Goal: Transaction & Acquisition: Purchase product/service

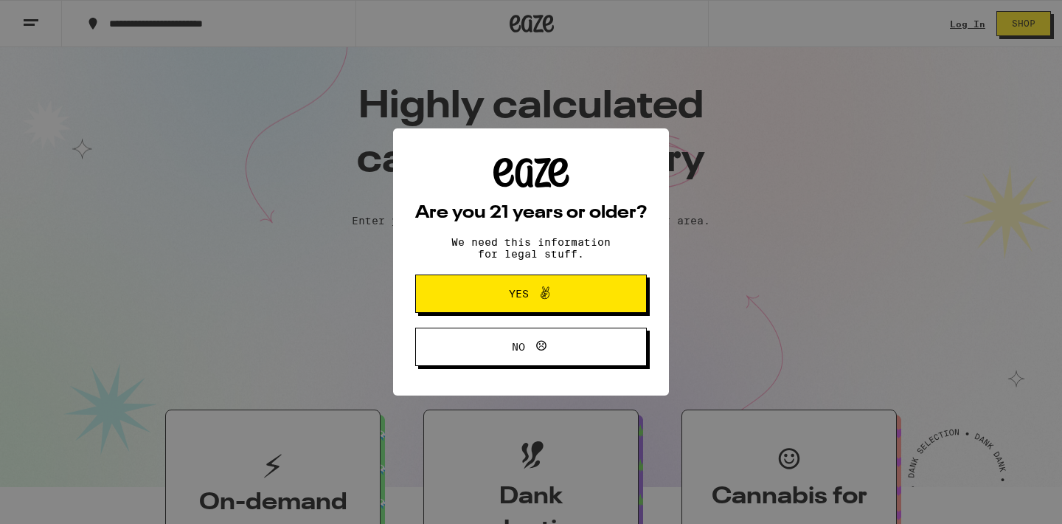
click at [564, 303] on span "Yes" at bounding box center [531, 293] width 112 height 19
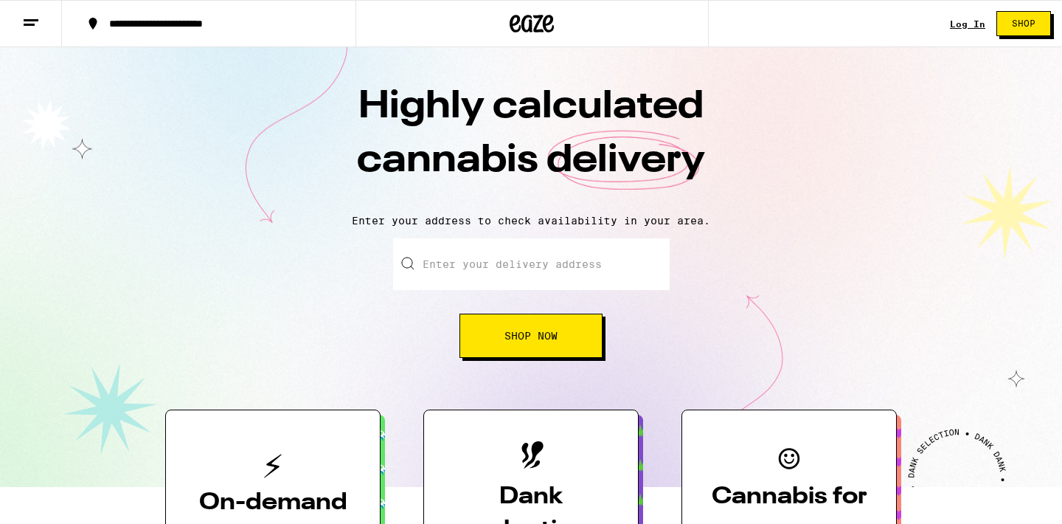
click at [950, 35] on div "Log In Shop" at bounding box center [1006, 23] width 112 height 47
click at [956, 21] on link "Log In" at bounding box center [967, 24] width 35 height 10
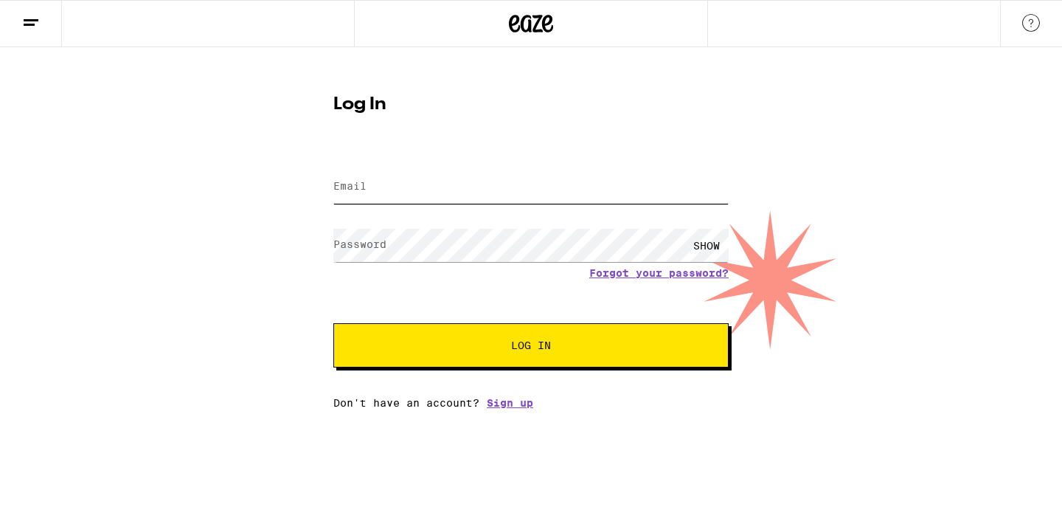
type input "[PERSON_NAME][EMAIL_ADDRESS][PERSON_NAME][DOMAIN_NAME]"
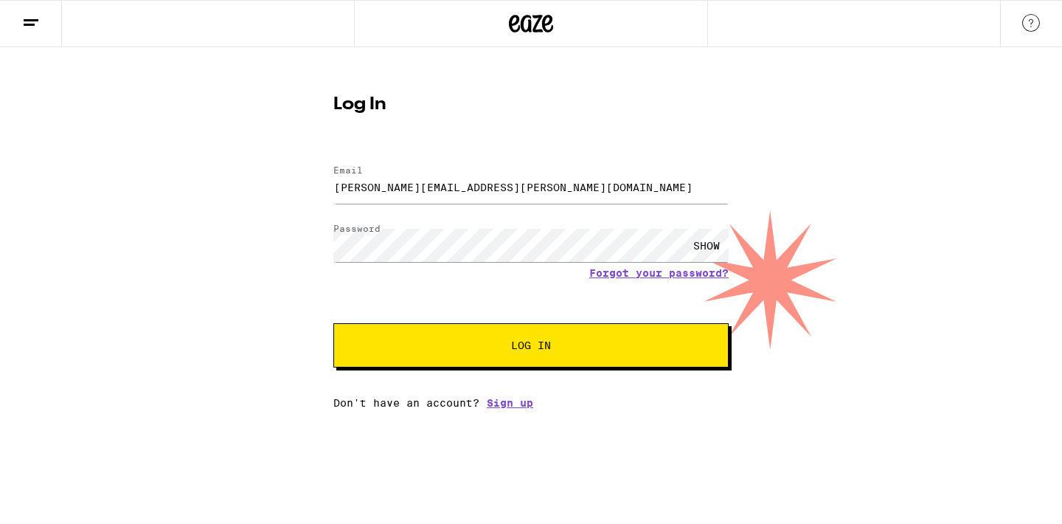
click at [483, 340] on button "Log In" at bounding box center [530, 345] width 395 height 44
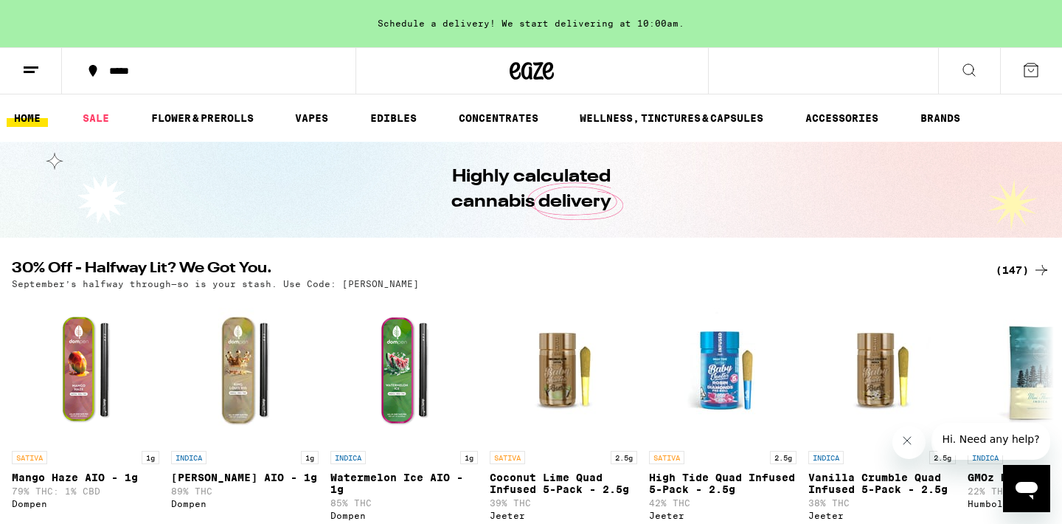
click at [150, 74] on div "*****" at bounding box center [218, 71] width 232 height 11
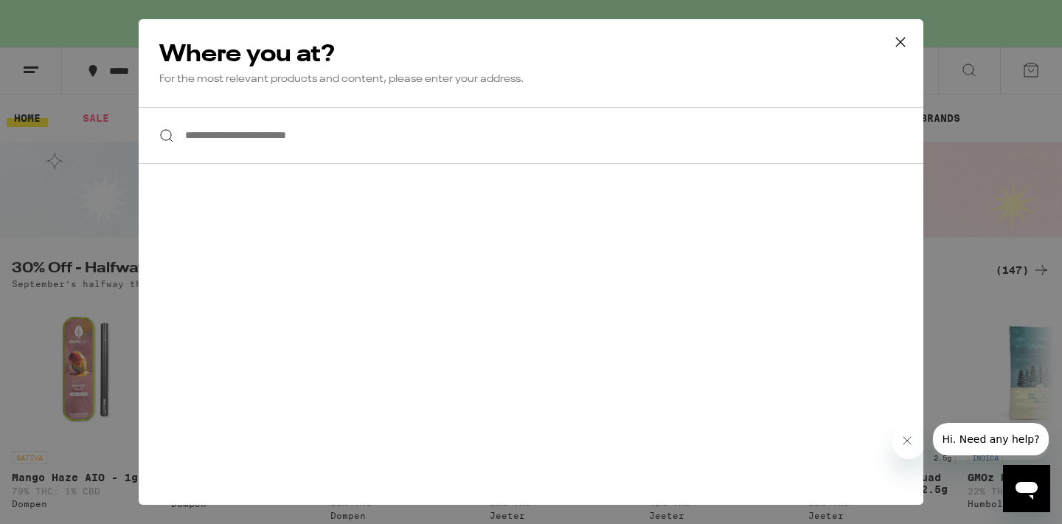
click at [357, 141] on input "**********" at bounding box center [531, 135] width 785 height 57
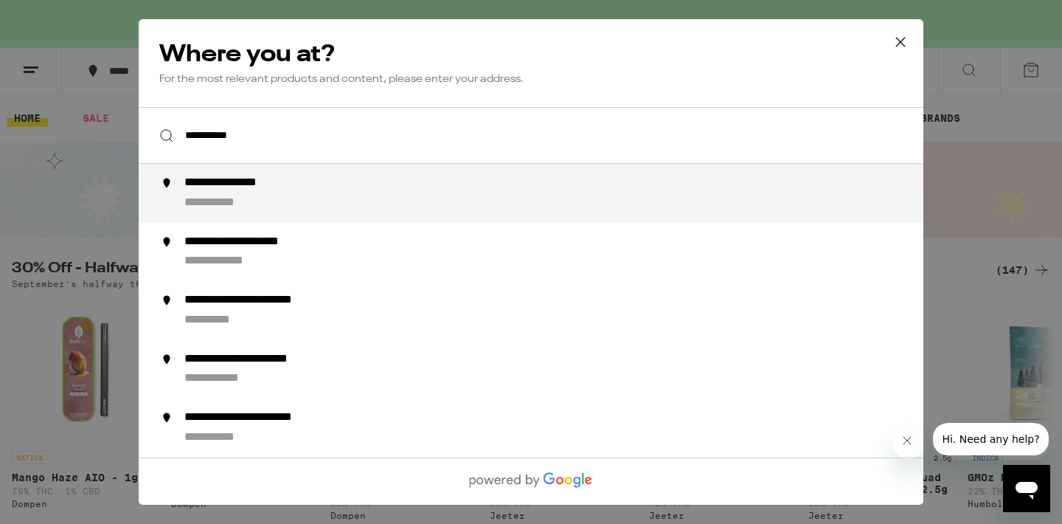
click at [335, 211] on div "**********" at bounding box center [560, 192] width 752 height 35
type input "**********"
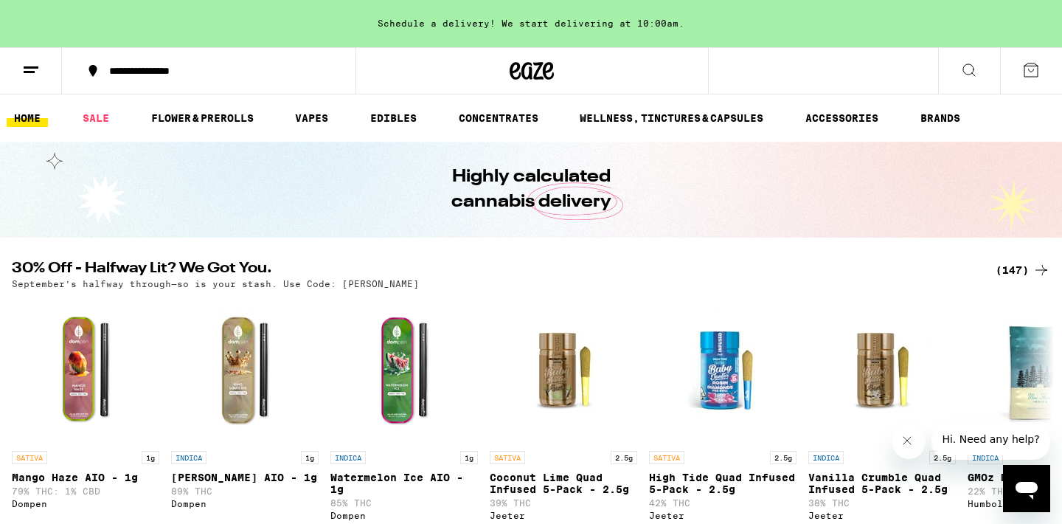
click at [542, 21] on div "Schedule a delivery! We start delivering at 10:00am." at bounding box center [531, 23] width 1062 height 47
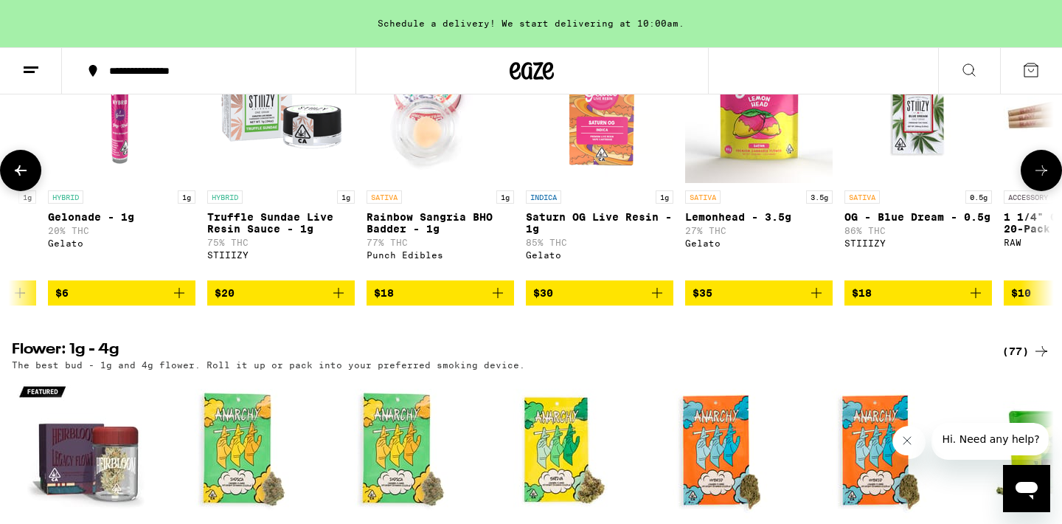
scroll to position [0, 288]
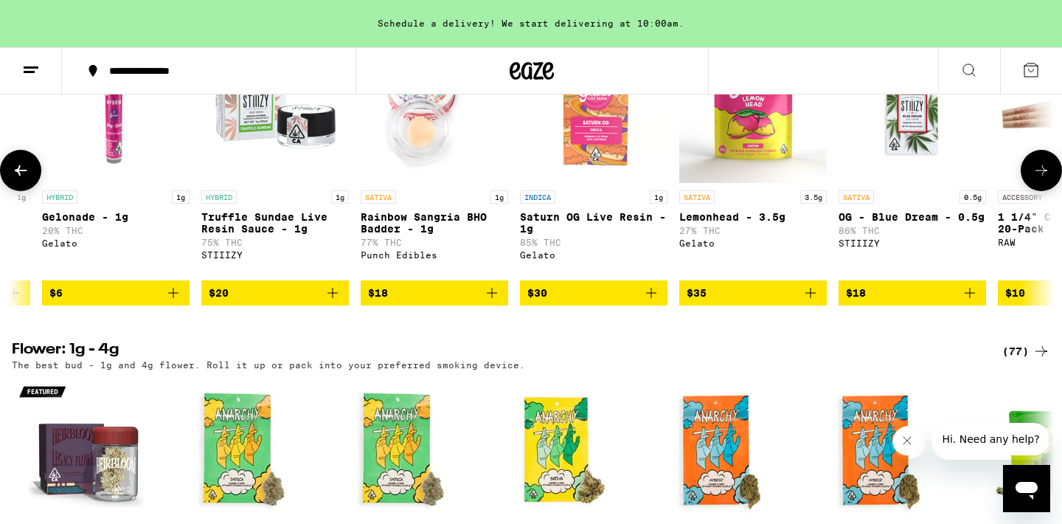
click at [810, 298] on icon "Add to bag" at bounding box center [810, 293] width 10 height 10
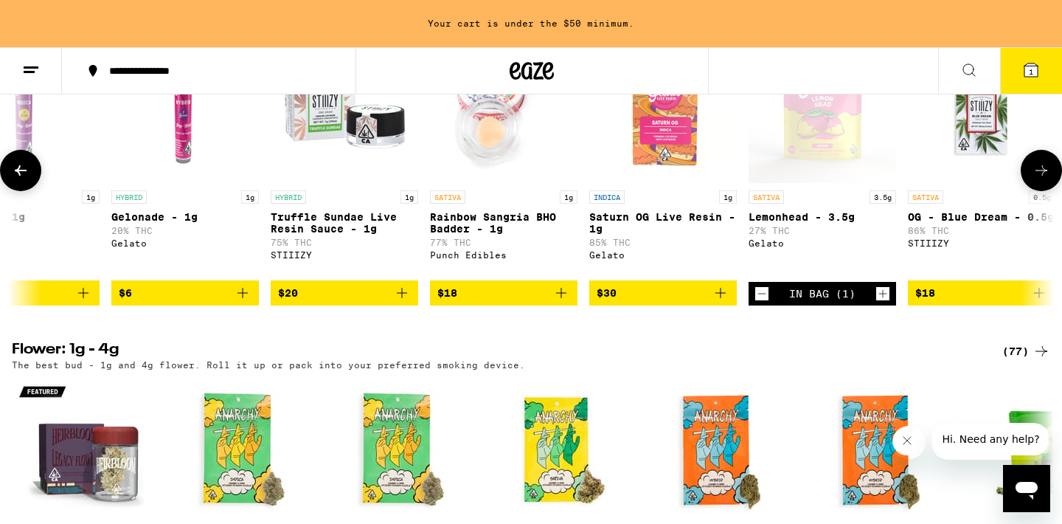
scroll to position [0, 167]
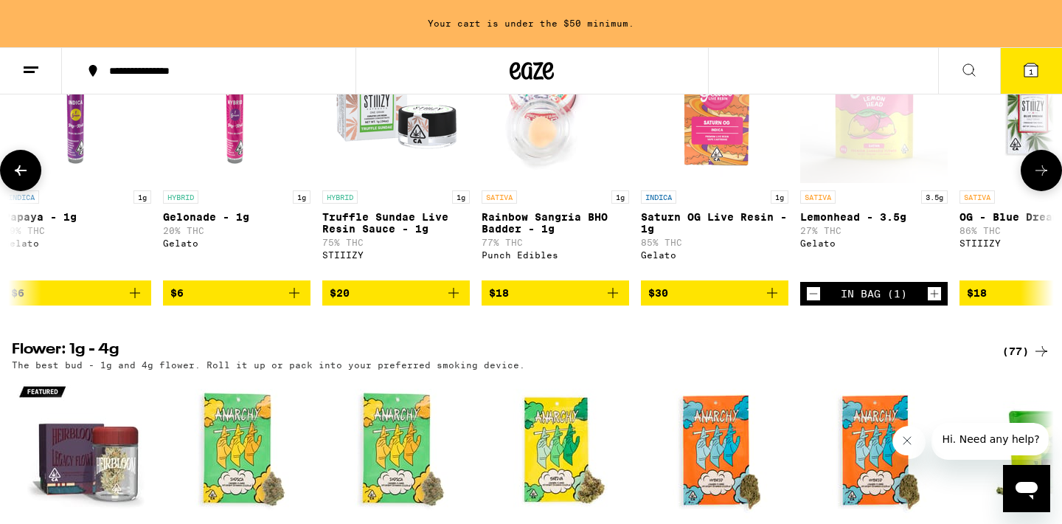
click at [612, 302] on icon "Add to bag" at bounding box center [613, 293] width 18 height 18
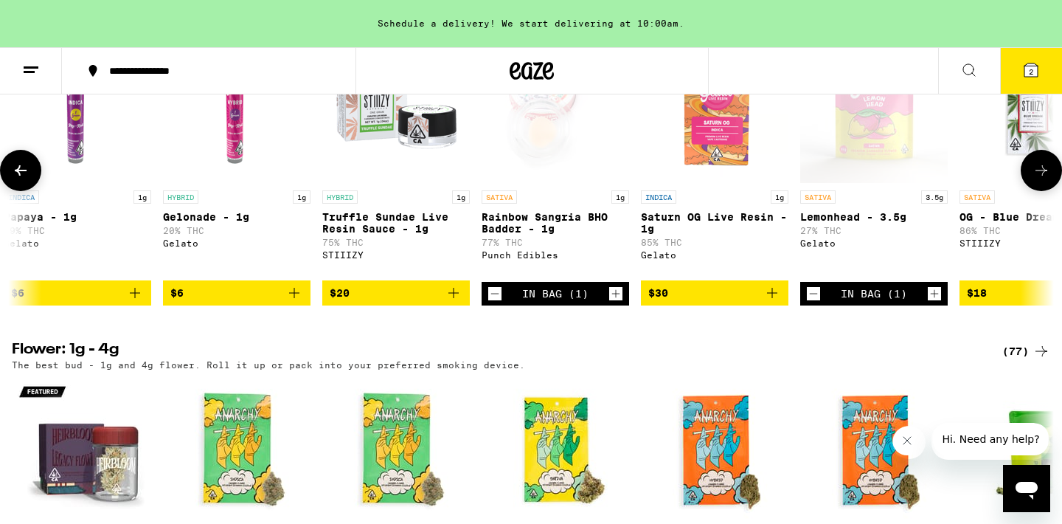
scroll to position [0, 111]
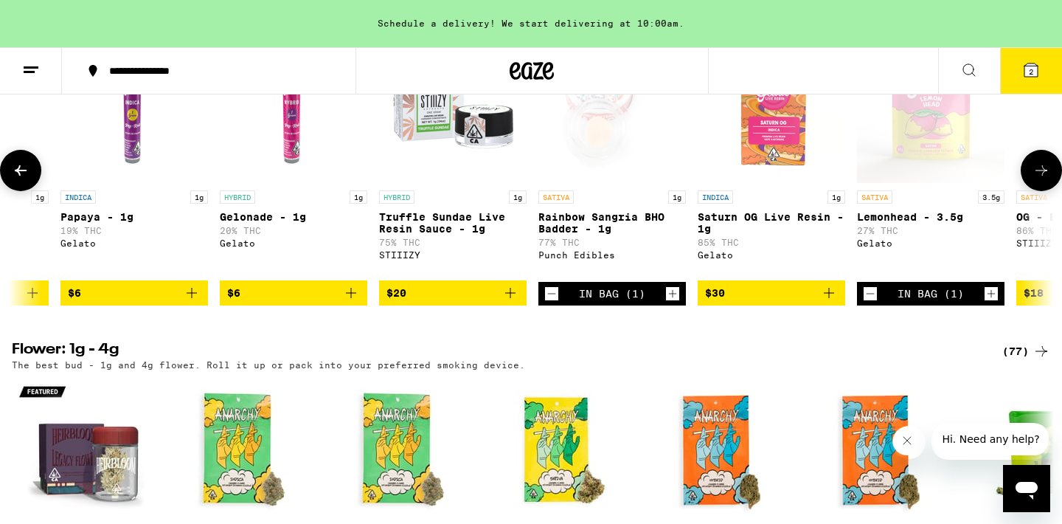
click at [514, 302] on icon "Add to bag" at bounding box center [510, 293] width 18 height 18
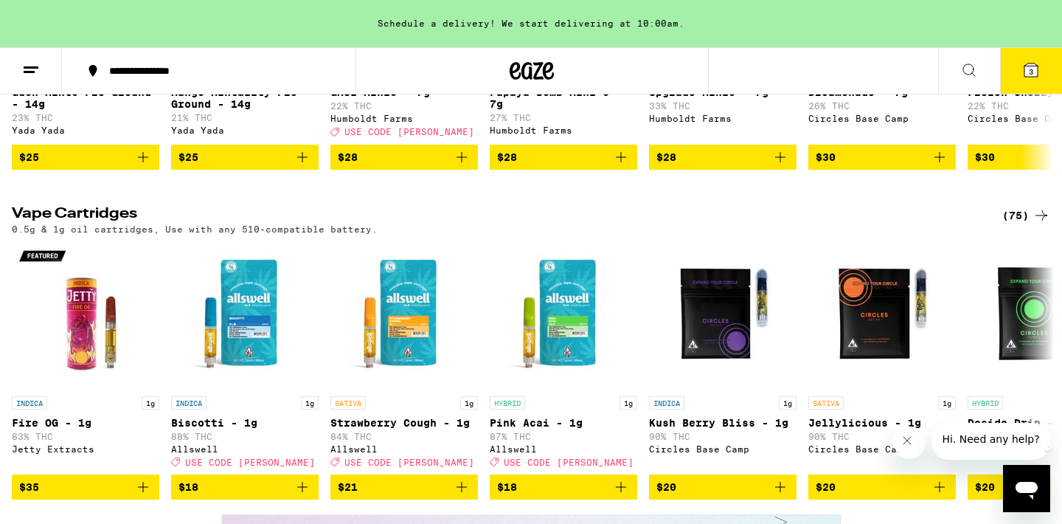
scroll to position [2026, 0]
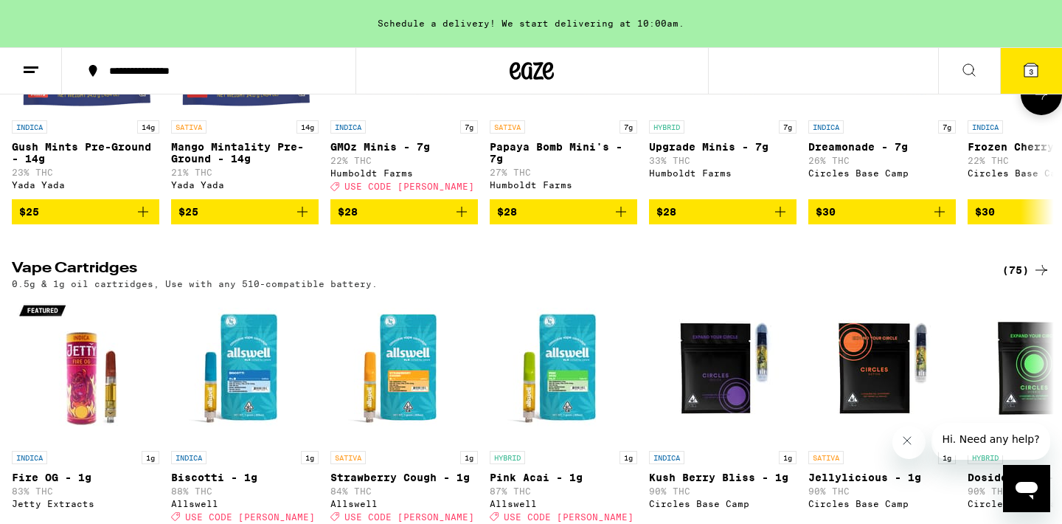
click at [307, 220] on icon "Add to bag" at bounding box center [302, 212] width 18 height 18
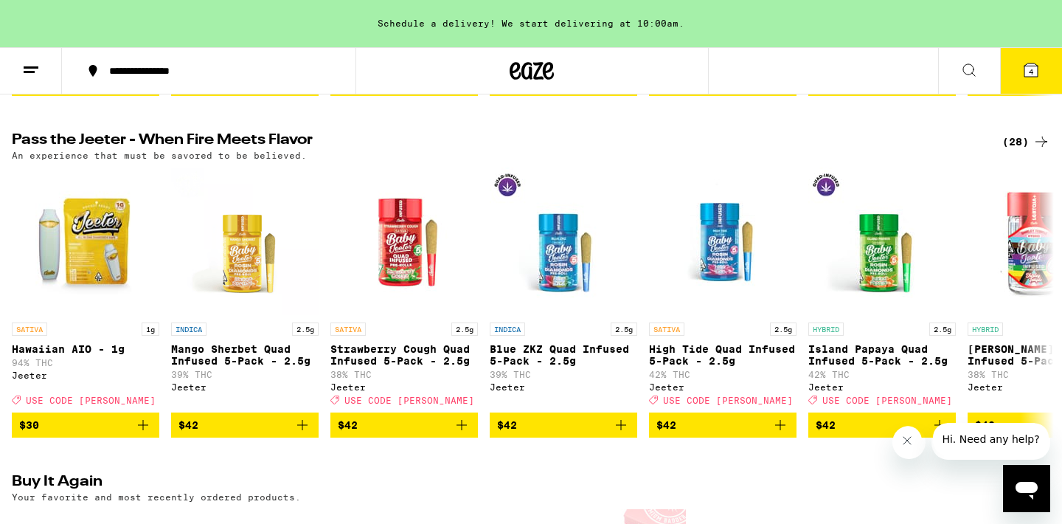
scroll to position [484, 0]
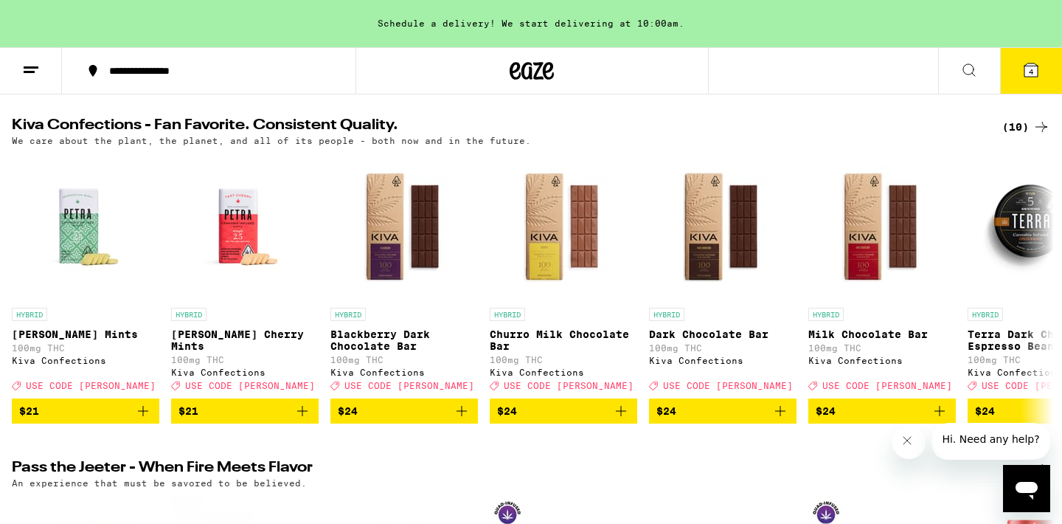
click at [1042, 60] on button "4" at bounding box center [1031, 71] width 62 height 46
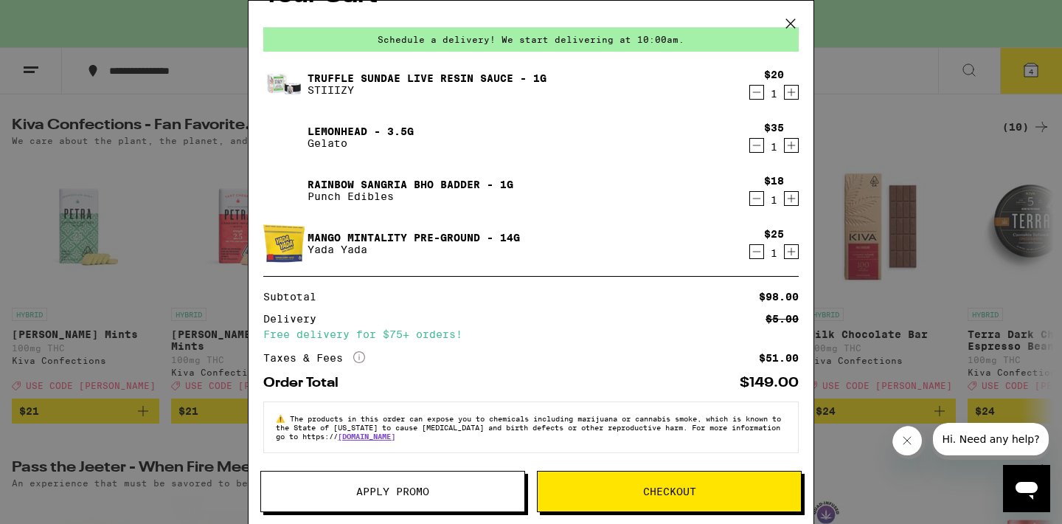
scroll to position [49, 0]
click at [759, 136] on icon "Decrement" at bounding box center [756, 145] width 13 height 18
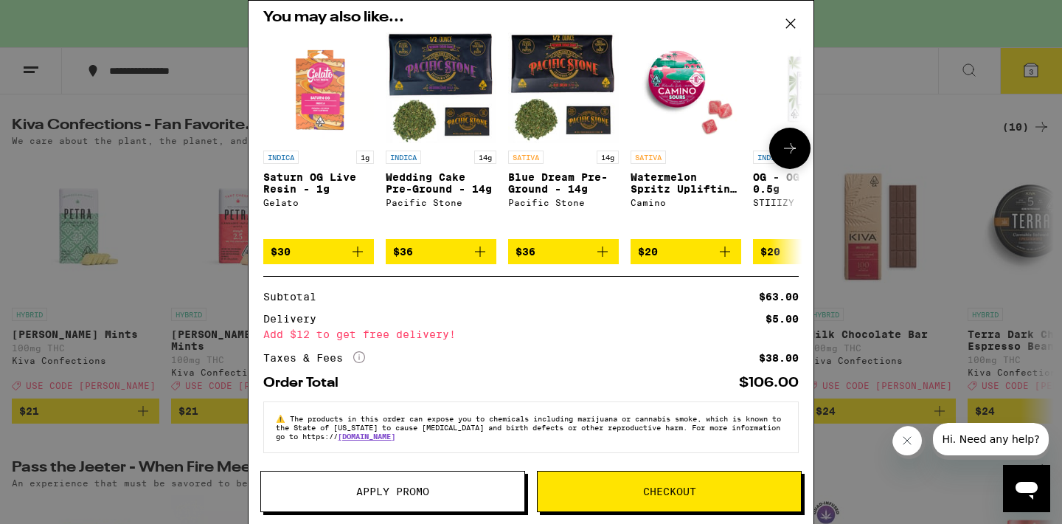
scroll to position [294, 0]
click at [699, 482] on button "Checkout" at bounding box center [669, 490] width 265 height 41
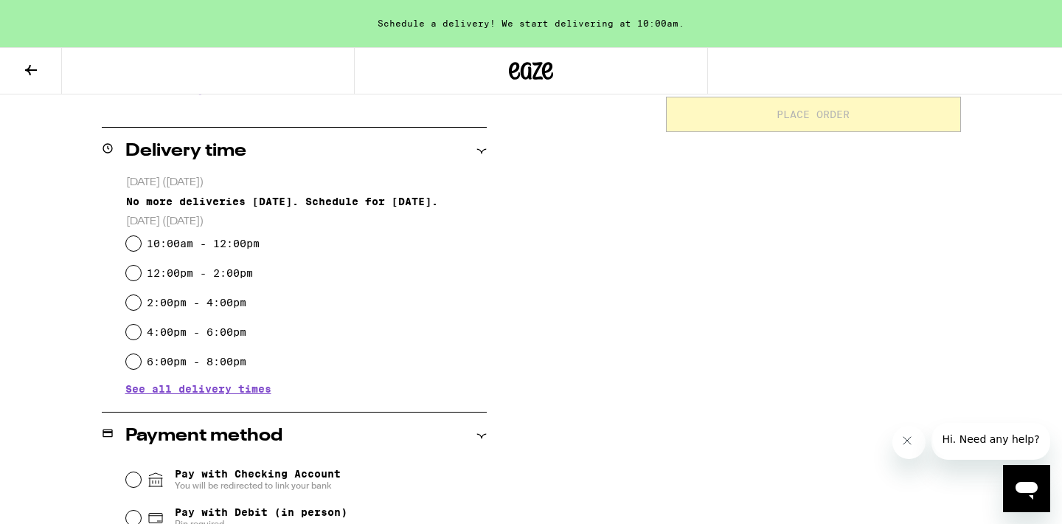
scroll to position [354, 0]
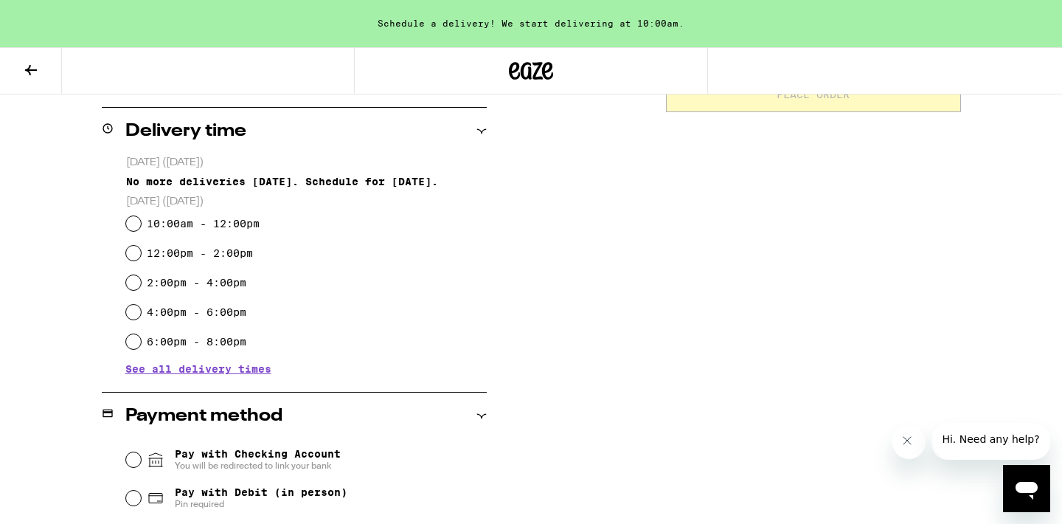
click at [210, 370] on span "See all delivery times" at bounding box center [198, 369] width 146 height 10
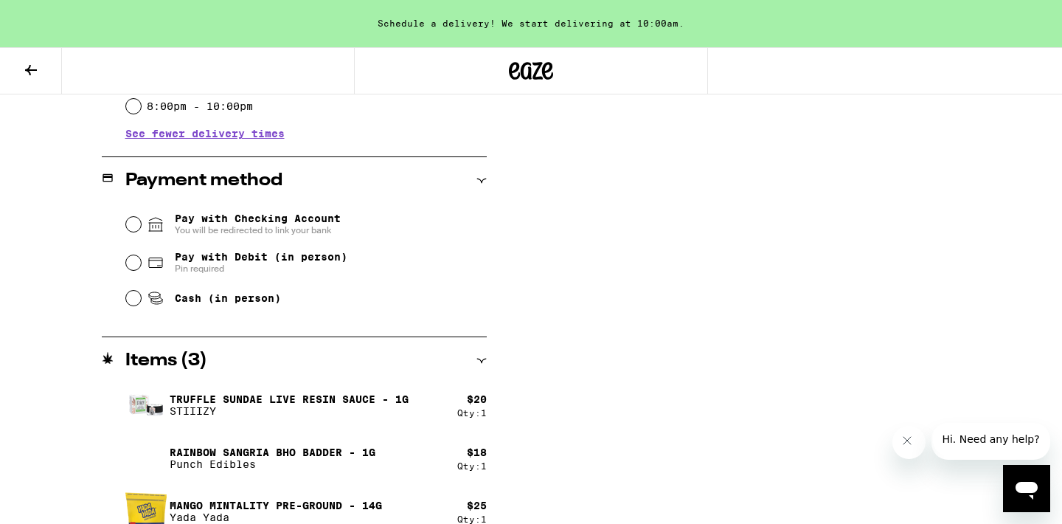
scroll to position [639, 0]
